Goal: Information Seeking & Learning: Learn about a topic

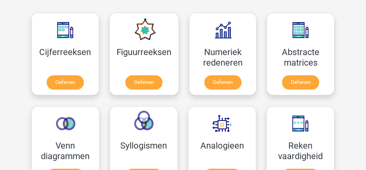
scroll to position [340, 0]
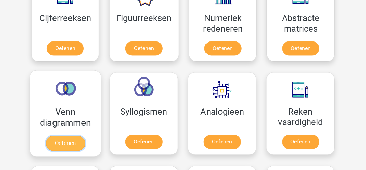
click at [63, 140] on link "Oefenen" at bounding box center [65, 143] width 39 height 15
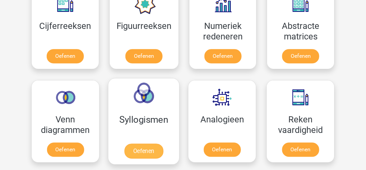
scroll to position [374, 0]
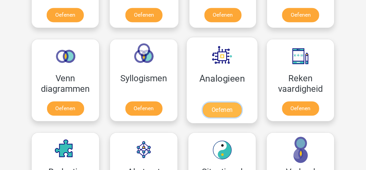
click at [218, 104] on link "Oefenen" at bounding box center [222, 109] width 39 height 15
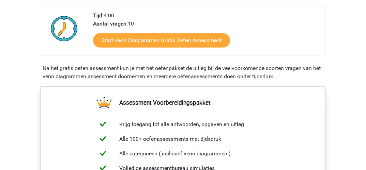
scroll to position [170, 0]
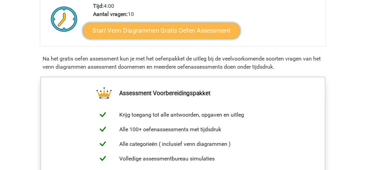
click at [133, 30] on link "Start Venn Diagrammen Gratis Oefen Assessment" at bounding box center [161, 31] width 157 height 16
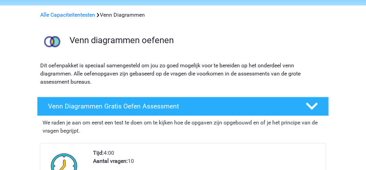
scroll to position [0, 0]
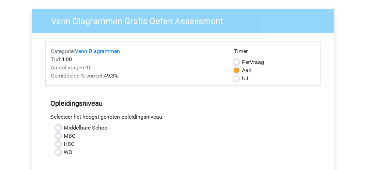
scroll to position [68, 0]
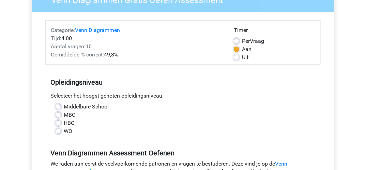
click at [64, 115] on label "MBO" at bounding box center [70, 115] width 12 height 8
click at [60, 115] on input "MBO" at bounding box center [57, 114] width 5 height 7
radio input "true"
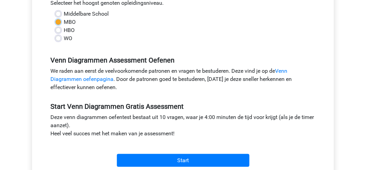
scroll to position [170, 0]
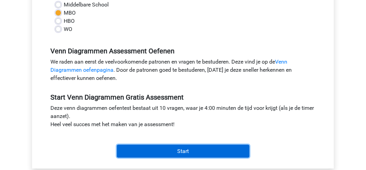
click at [183, 151] on input "Start" at bounding box center [183, 151] width 132 height 13
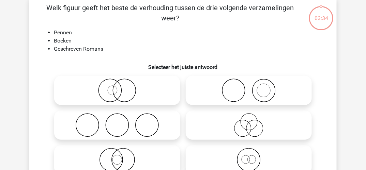
scroll to position [68, 0]
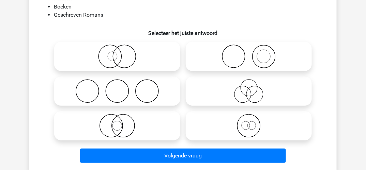
click at [251, 88] on icon at bounding box center [248, 91] width 121 height 24
click at [251, 88] on input "radio" at bounding box center [251, 85] width 4 height 4
radio input "true"
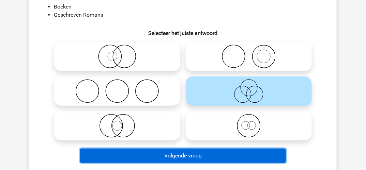
click at [191, 160] on button "Volgende vraag" at bounding box center [183, 156] width 206 height 14
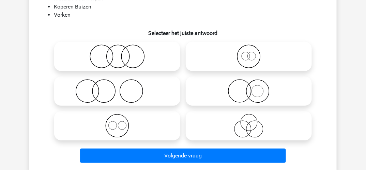
click at [124, 126] on icon at bounding box center [117, 126] width 121 height 24
click at [122, 123] on input "radio" at bounding box center [119, 120] width 4 height 4
radio input "true"
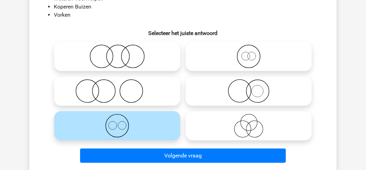
scroll to position [136, 0]
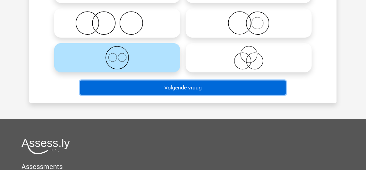
click at [167, 87] on button "Volgende vraag" at bounding box center [183, 88] width 206 height 14
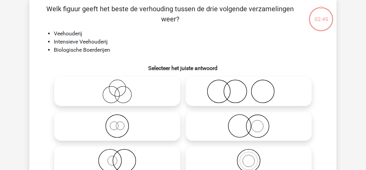
scroll to position [31, 0]
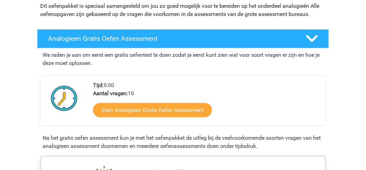
scroll to position [102, 0]
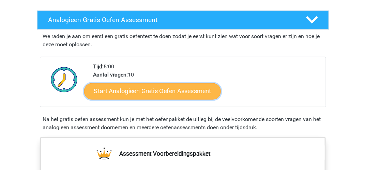
click at [178, 92] on link "Start Analogieen Gratis Oefen Assessment" at bounding box center [152, 91] width 137 height 16
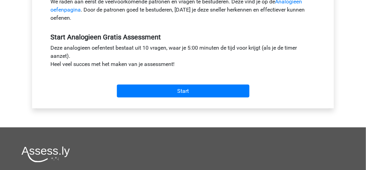
scroll to position [238, 0]
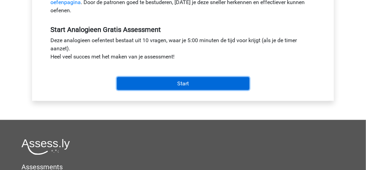
click at [184, 83] on input "Start" at bounding box center [183, 83] width 132 height 13
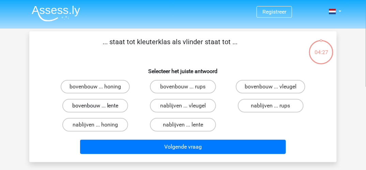
click at [114, 104] on label "bovenbouw ... lente" at bounding box center [95, 106] width 66 height 14
click at [100, 106] on input "bovenbouw ... lente" at bounding box center [97, 108] width 4 height 4
radio input "true"
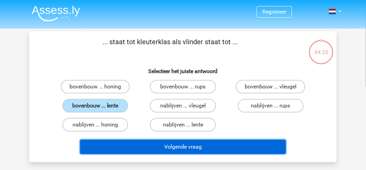
click at [152, 146] on button "Volgende vraag" at bounding box center [183, 147] width 206 height 14
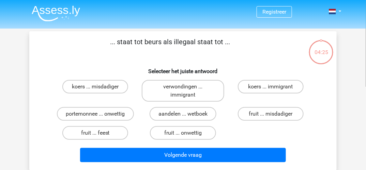
scroll to position [31, 0]
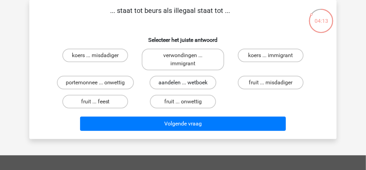
click at [176, 80] on label "aandelen ... wetboek" at bounding box center [182, 83] width 67 height 14
click at [183, 83] on input "aandelen ... wetboek" at bounding box center [185, 85] width 4 height 4
radio input "true"
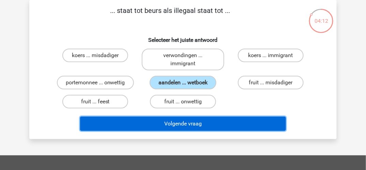
click at [174, 123] on button "Volgende vraag" at bounding box center [183, 124] width 206 height 14
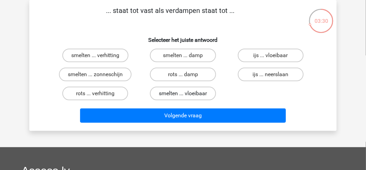
click at [166, 91] on label "smelten ... vloeibaar" at bounding box center [183, 94] width 66 height 14
click at [183, 94] on input "smelten ... vloeibaar" at bounding box center [185, 96] width 4 height 4
radio input "true"
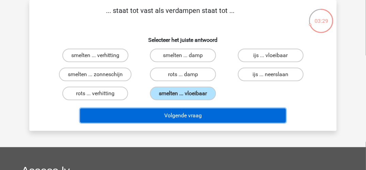
click at [167, 115] on button "Volgende vraag" at bounding box center [183, 116] width 206 height 14
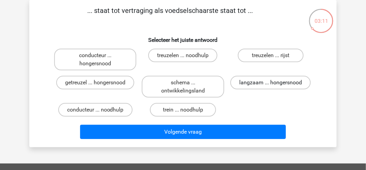
click at [250, 80] on label "langzaam ... hongersnood" at bounding box center [270, 83] width 80 height 14
click at [270, 83] on input "langzaam ... hongersnood" at bounding box center [272, 85] width 4 height 4
radio input "true"
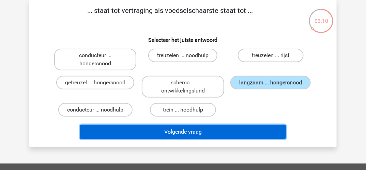
click at [217, 128] on button "Volgende vraag" at bounding box center [183, 132] width 206 height 14
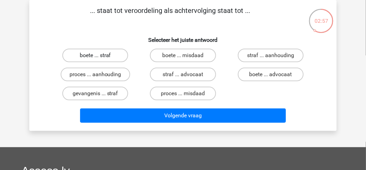
click at [91, 58] on label "boete ... straf" at bounding box center [95, 56] width 66 height 14
click at [95, 58] on input "boete ... straf" at bounding box center [97, 57] width 4 height 4
radio input "true"
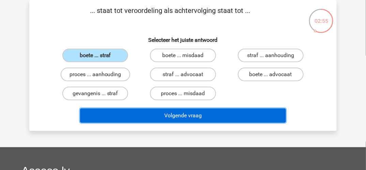
click at [150, 117] on button "Volgende vraag" at bounding box center [183, 116] width 206 height 14
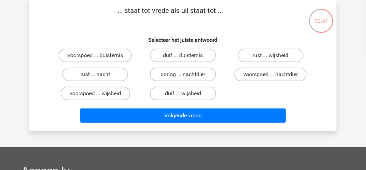
click at [178, 74] on label "oorlog ... nachtdier" at bounding box center [183, 75] width 66 height 14
click at [183, 75] on input "oorlog ... nachtdier" at bounding box center [185, 77] width 4 height 4
radio input "true"
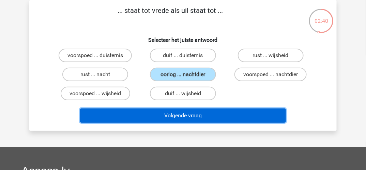
click at [173, 116] on button "Volgende vraag" at bounding box center [183, 116] width 206 height 14
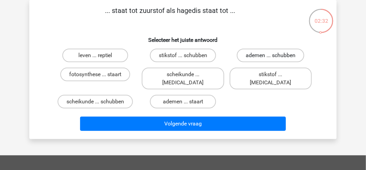
click at [261, 52] on label "ademen ... schubben" at bounding box center [270, 56] width 67 height 14
click at [270, 55] on input "ademen ... schubben" at bounding box center [272, 57] width 4 height 4
radio input "true"
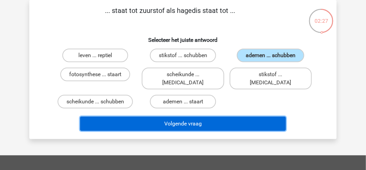
click at [209, 117] on button "Volgende vraag" at bounding box center [183, 124] width 206 height 14
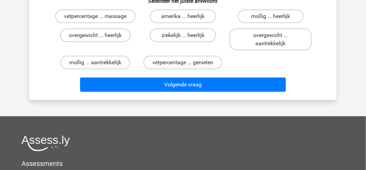
scroll to position [0, 0]
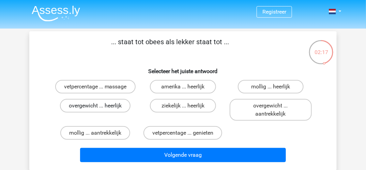
click at [113, 104] on label "overgewicht ... heerlijk" at bounding box center [95, 106] width 70 height 14
click at [100, 106] on input "overgewicht ... heerlijk" at bounding box center [97, 108] width 4 height 4
radio input "true"
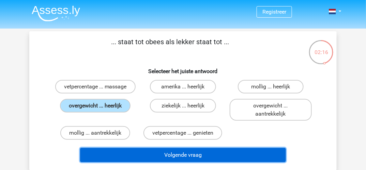
click at [160, 155] on button "Volgende vraag" at bounding box center [183, 155] width 206 height 14
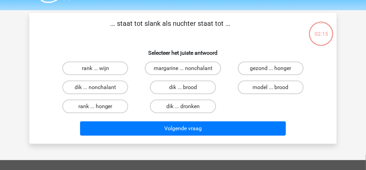
scroll to position [31, 0]
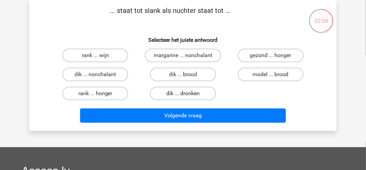
click at [200, 91] on label "dik ... dronken" at bounding box center [183, 94] width 66 height 14
click at [187, 94] on input "dik ... dronken" at bounding box center [185, 96] width 4 height 4
radio input "true"
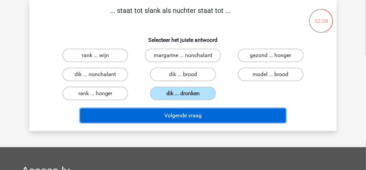
click at [196, 113] on button "Volgende vraag" at bounding box center [183, 116] width 206 height 14
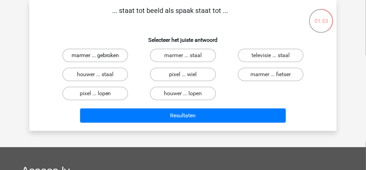
click at [112, 54] on label "marmer ... gebroken" at bounding box center [95, 56] width 66 height 14
click at [100, 55] on input "marmer ... gebroken" at bounding box center [97, 57] width 4 height 4
radio input "true"
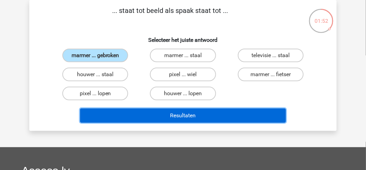
click at [165, 115] on button "Resultaten" at bounding box center [183, 116] width 206 height 14
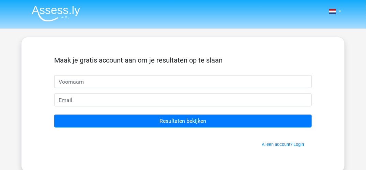
click at [97, 81] on input "text" at bounding box center [182, 81] width 257 height 13
type input "anja"
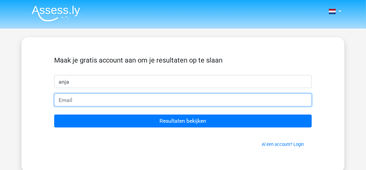
click at [98, 98] on input "email" at bounding box center [182, 100] width 257 height 13
type input "[EMAIL_ADDRESS][DOMAIN_NAME]"
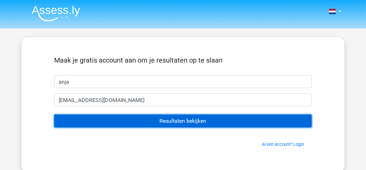
click at [167, 119] on input "Resultaten bekijken" at bounding box center [182, 121] width 257 height 13
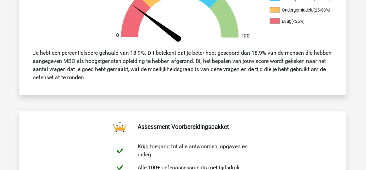
scroll to position [272, 0]
